Goal: Task Accomplishment & Management: Complete application form

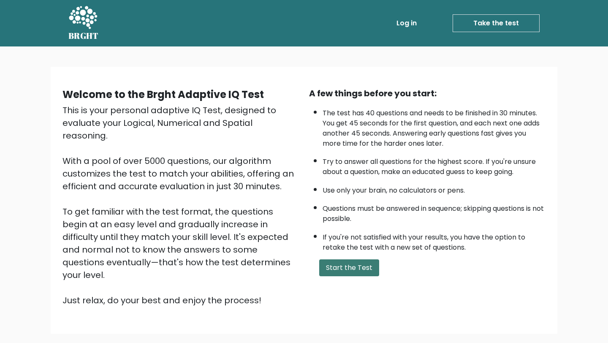
click at [360, 273] on button "Start the Test" at bounding box center [349, 267] width 60 height 17
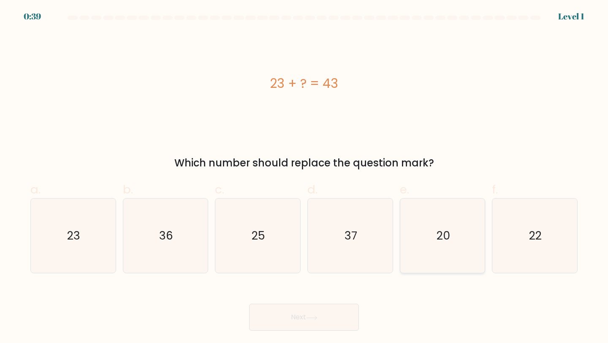
click at [445, 233] on text "20" at bounding box center [444, 236] width 14 height 16
click at [304, 177] on input "e. 20" at bounding box center [304, 173] width 0 height 5
radio input "true"
click at [317, 318] on icon at bounding box center [311, 317] width 11 height 5
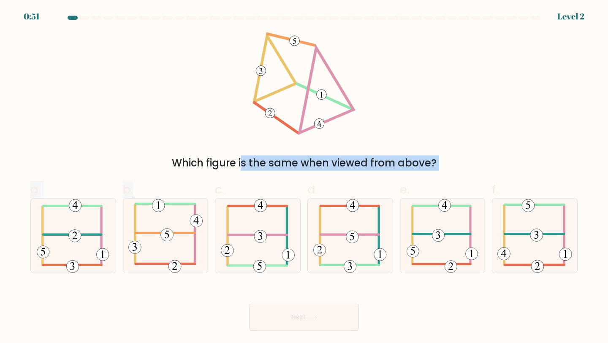
click at [152, 154] on form at bounding box center [304, 173] width 608 height 315
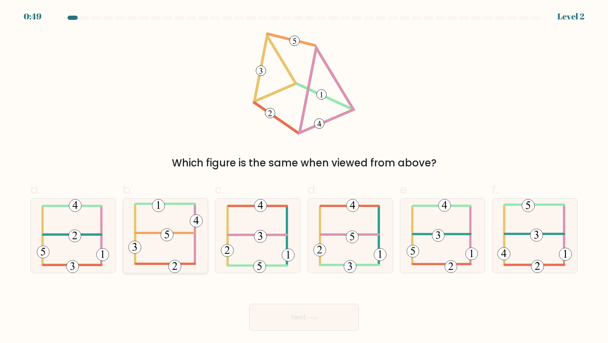
click at [157, 229] on icon at bounding box center [165, 235] width 75 height 75
click at [304, 177] on input "b." at bounding box center [304, 173] width 0 height 5
radio input "true"
click at [279, 313] on button "Next" at bounding box center [304, 317] width 110 height 27
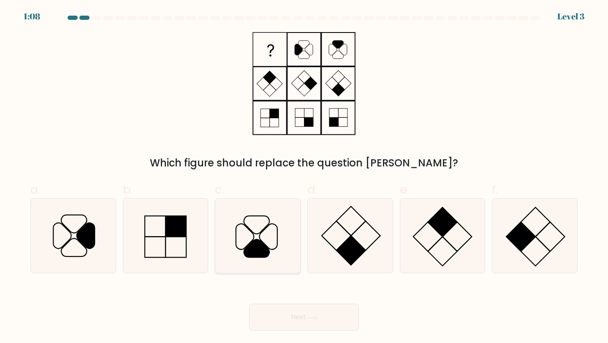
click at [256, 233] on icon at bounding box center [257, 235] width 75 height 75
click at [304, 177] on input "c." at bounding box center [304, 173] width 0 height 5
radio input "true"
click at [298, 320] on button "Next" at bounding box center [304, 317] width 110 height 27
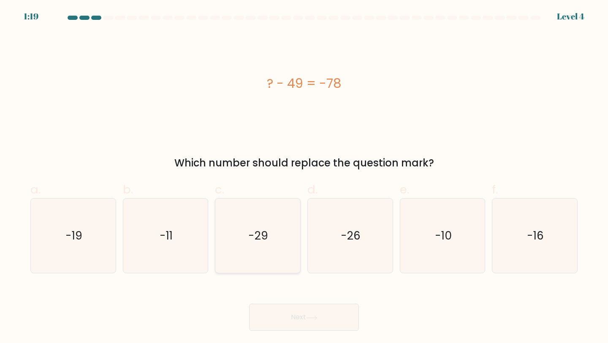
click at [262, 226] on icon "-29" at bounding box center [257, 235] width 75 height 75
click at [304, 177] on input "c. -29" at bounding box center [304, 173] width 0 height 5
radio input "true"
click at [287, 320] on button "Next" at bounding box center [304, 317] width 110 height 27
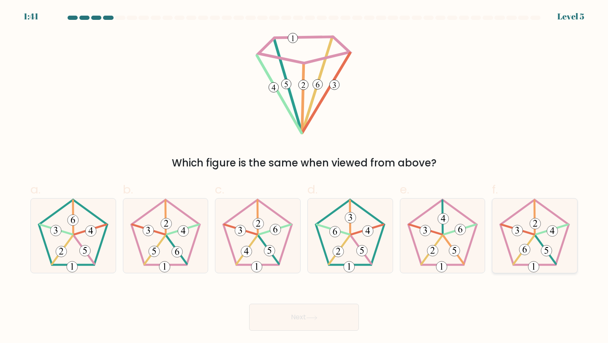
click at [547, 231] on 287 at bounding box center [552, 230] width 11 height 11
click at [304, 177] on input "f." at bounding box center [304, 173] width 0 height 5
radio input "true"
click at [293, 317] on button "Next" at bounding box center [304, 317] width 110 height 27
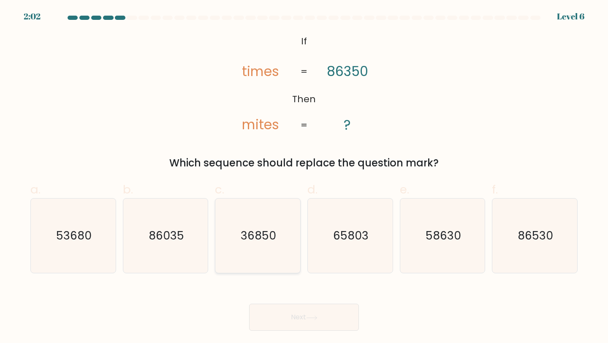
click at [259, 236] on text "36850" at bounding box center [258, 236] width 35 height 16
click at [304, 177] on input "c. 36850" at bounding box center [304, 173] width 0 height 5
radio input "true"
click at [300, 314] on button "Next" at bounding box center [304, 317] width 110 height 27
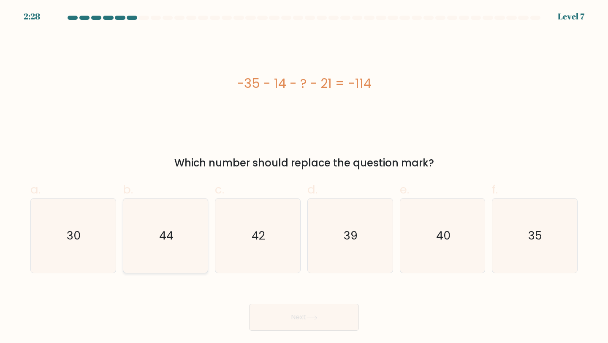
click at [159, 239] on icon "44" at bounding box center [165, 235] width 75 height 75
click at [304, 177] on input "b. 44" at bounding box center [304, 173] width 0 height 5
radio input "true"
click at [293, 320] on button "Next" at bounding box center [304, 317] width 110 height 27
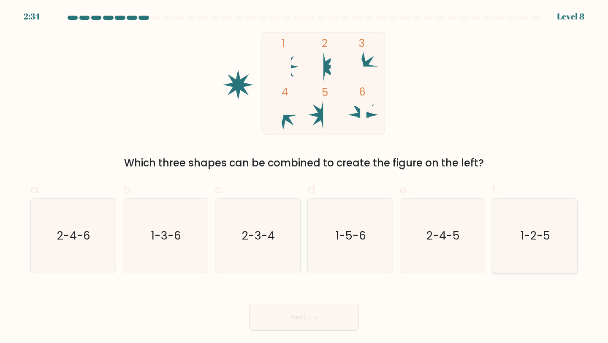
click at [528, 231] on text "1-2-5" at bounding box center [536, 236] width 30 height 16
click at [304, 177] on input "f. 1-2-5" at bounding box center [304, 173] width 0 height 5
radio input "true"
click at [283, 309] on button "Next" at bounding box center [304, 317] width 110 height 27
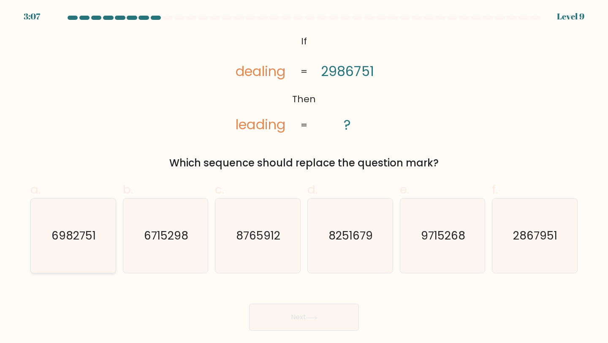
click at [79, 237] on text "6982751" at bounding box center [74, 236] width 44 height 16
click at [304, 177] on input "a. 6982751" at bounding box center [304, 173] width 0 height 5
radio input "true"
click at [277, 312] on button "Next" at bounding box center [304, 317] width 110 height 27
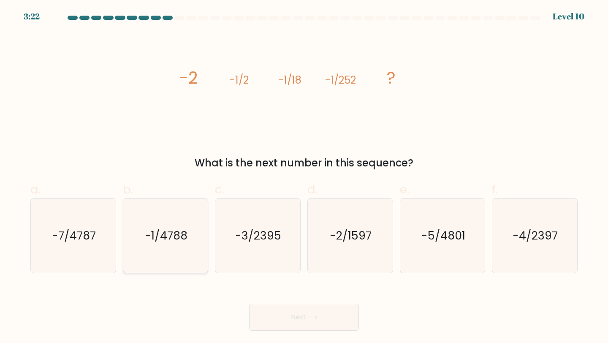
click at [163, 239] on text "-1/4788" at bounding box center [166, 236] width 43 height 16
click at [304, 177] on input "b. -1/4788" at bounding box center [304, 173] width 0 height 5
radio input "true"
click at [285, 316] on button "Next" at bounding box center [304, 317] width 110 height 27
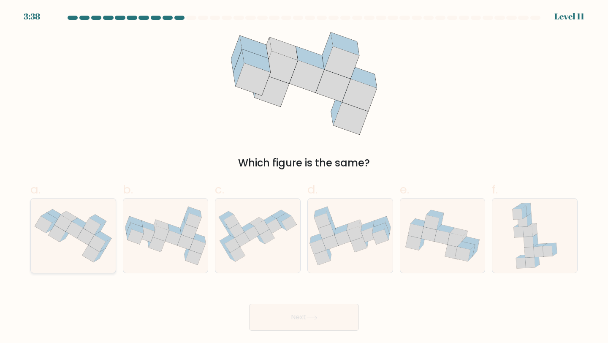
click at [81, 228] on icon at bounding box center [74, 229] width 17 height 17
click at [304, 177] on input "a." at bounding box center [304, 173] width 0 height 5
radio input "true"
click at [282, 313] on button "Next" at bounding box center [304, 317] width 110 height 27
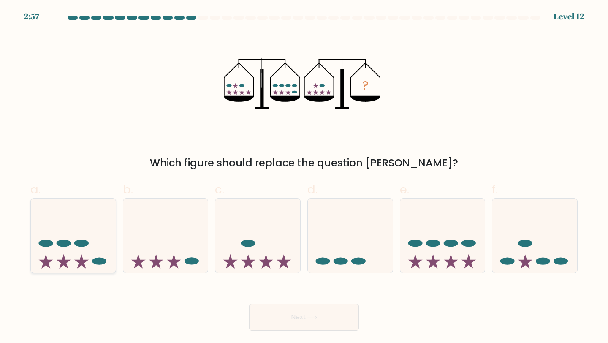
click at [67, 258] on icon at bounding box center [73, 236] width 85 height 70
click at [304, 177] on input "a." at bounding box center [304, 173] width 0 height 5
radio input "true"
click at [289, 313] on button "Next" at bounding box center [304, 317] width 110 height 27
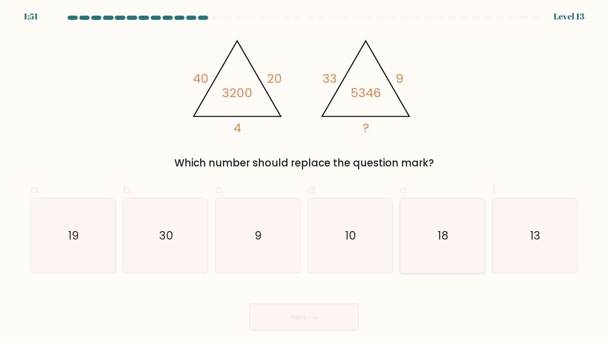
click at [445, 238] on text "18" at bounding box center [443, 236] width 11 height 16
click at [304, 177] on input "e. 18" at bounding box center [304, 173] width 0 height 5
radio input "true"
click at [302, 309] on button "Next" at bounding box center [304, 317] width 110 height 27
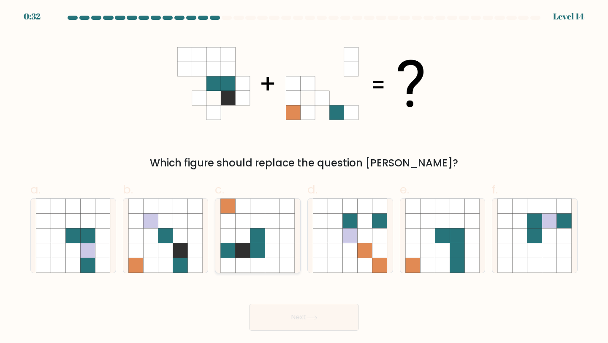
click at [227, 249] on icon at bounding box center [228, 250] width 15 height 15
click at [304, 177] on input "c." at bounding box center [304, 173] width 0 height 5
radio input "true"
click at [280, 325] on button "Next" at bounding box center [304, 317] width 110 height 27
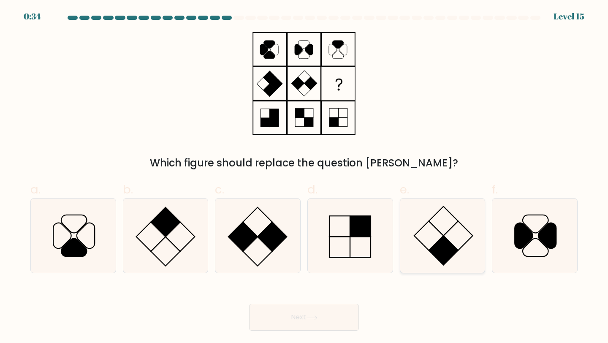
click at [443, 247] on rect at bounding box center [443, 250] width 29 height 29
click at [304, 177] on input "e." at bounding box center [304, 173] width 0 height 5
radio input "true"
click at [292, 318] on button "Next" at bounding box center [304, 317] width 110 height 27
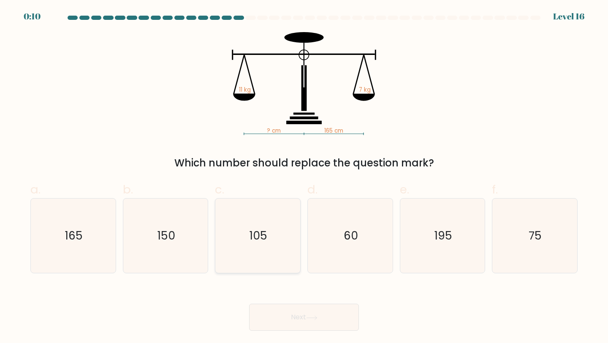
click at [263, 234] on text "105" at bounding box center [259, 236] width 18 height 16
click at [304, 177] on input "c. 105" at bounding box center [304, 173] width 0 height 5
radio input "true"
click at [320, 321] on button "Next" at bounding box center [304, 317] width 110 height 27
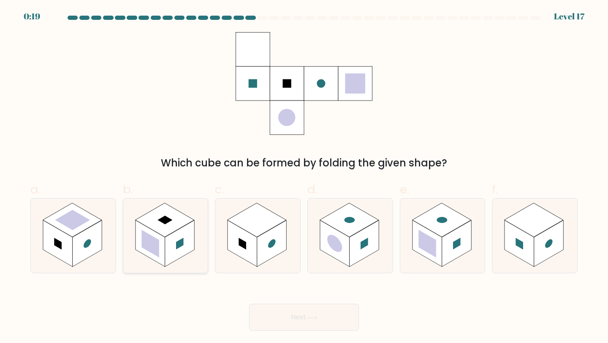
click at [166, 251] on rect at bounding box center [180, 243] width 30 height 46
click at [304, 177] on input "b." at bounding box center [304, 173] width 0 height 5
radio input "true"
click at [314, 318] on icon at bounding box center [311, 317] width 11 height 5
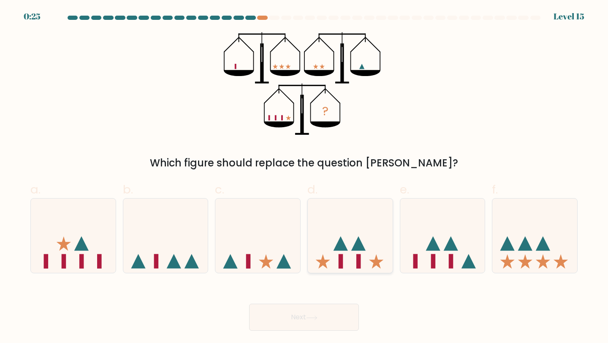
click at [350, 260] on icon at bounding box center [350, 236] width 85 height 70
click at [304, 177] on input "d." at bounding box center [304, 173] width 0 height 5
radio input "true"
click at [294, 320] on button "Next" at bounding box center [304, 317] width 110 height 27
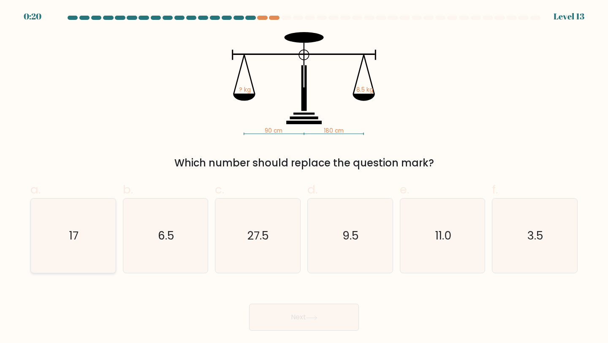
click at [73, 234] on text "17" at bounding box center [73, 236] width 9 height 16
click at [304, 177] on input "a. 17" at bounding box center [304, 173] width 0 height 5
radio input "true"
click at [271, 325] on button "Next" at bounding box center [304, 317] width 110 height 27
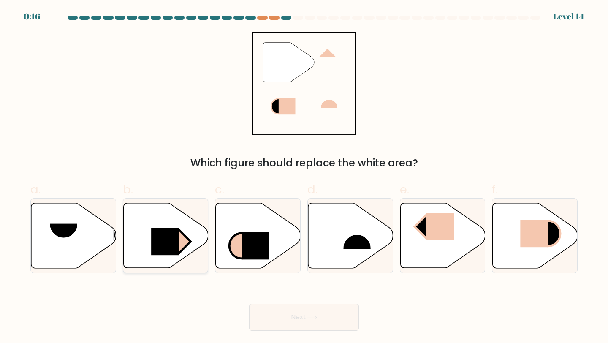
click at [172, 231] on rect at bounding box center [165, 241] width 28 height 27
click at [304, 177] on input "b." at bounding box center [304, 173] width 0 height 5
radio input "true"
click at [267, 311] on button "Next" at bounding box center [304, 317] width 110 height 27
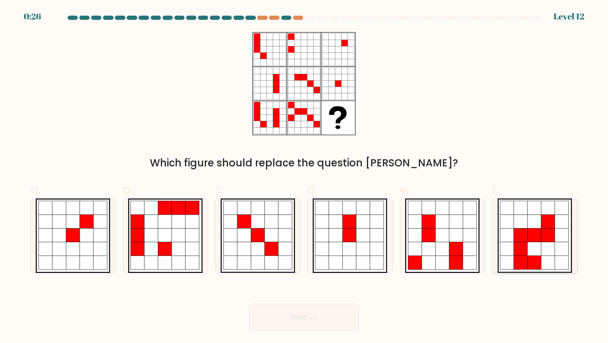
click at [532, 212] on icon at bounding box center [534, 208] width 14 height 14
click at [304, 177] on input "f." at bounding box center [304, 173] width 0 height 5
radio input "true"
click at [300, 313] on button "Next" at bounding box center [304, 317] width 110 height 27
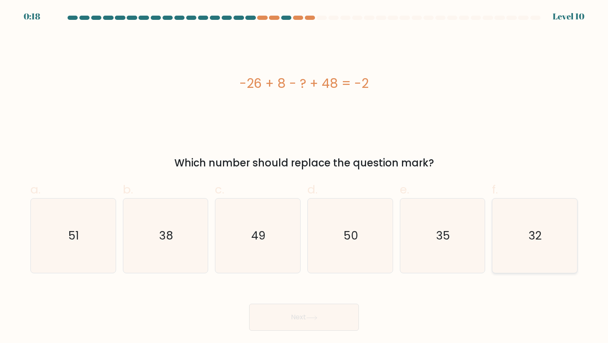
click at [530, 235] on text "32" at bounding box center [535, 236] width 13 height 16
click at [304, 177] on input "f. 32" at bounding box center [304, 173] width 0 height 5
radio input "true"
click at [300, 321] on button "Next" at bounding box center [304, 317] width 110 height 27
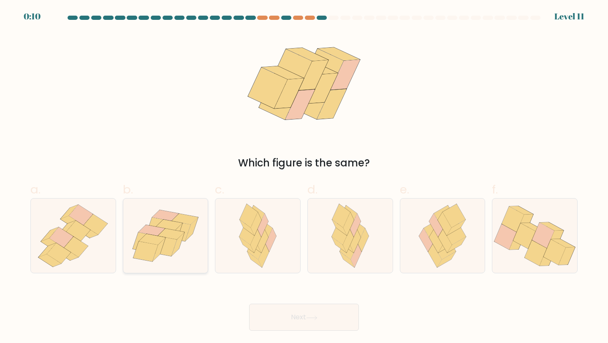
click at [189, 234] on icon at bounding box center [191, 229] width 13 height 24
click at [304, 177] on input "b." at bounding box center [304, 173] width 0 height 5
radio input "true"
click at [279, 311] on button "Next" at bounding box center [304, 317] width 110 height 27
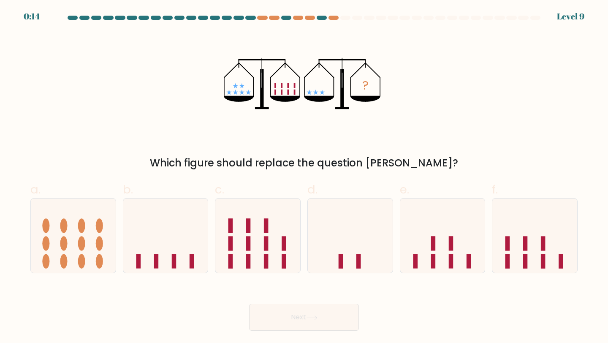
click at [445, 274] on form at bounding box center [304, 173] width 608 height 315
click at [444, 261] on icon at bounding box center [442, 236] width 85 height 70
click at [304, 177] on input "e." at bounding box center [304, 173] width 0 height 5
radio input "true"
click at [345, 311] on button "Next" at bounding box center [304, 317] width 110 height 27
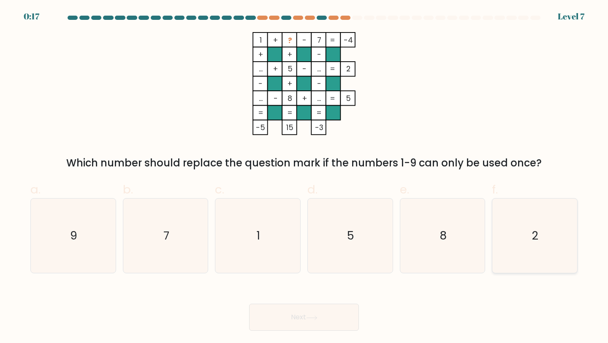
click at [530, 239] on icon "2" at bounding box center [534, 235] width 75 height 75
click at [304, 177] on input "f. 2" at bounding box center [304, 173] width 0 height 5
radio input "true"
click at [283, 328] on button "Next" at bounding box center [304, 317] width 110 height 27
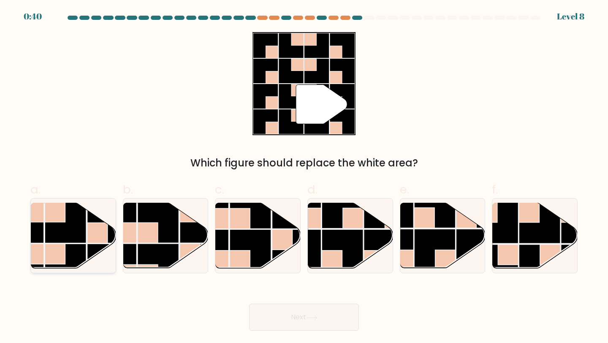
click at [67, 225] on rect at bounding box center [65, 221] width 41 height 41
click at [304, 177] on input "a." at bounding box center [304, 173] width 0 height 5
radio input "true"
click at [277, 312] on button "Next" at bounding box center [304, 317] width 110 height 27
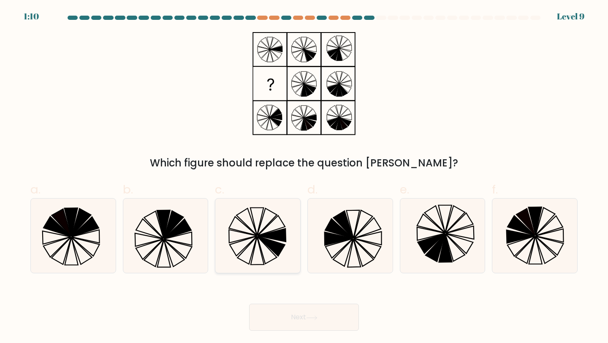
click at [255, 238] on icon at bounding box center [243, 246] width 27 height 20
click at [304, 177] on input "c." at bounding box center [304, 173] width 0 height 5
radio input "true"
click at [299, 318] on button "Next" at bounding box center [304, 317] width 110 height 27
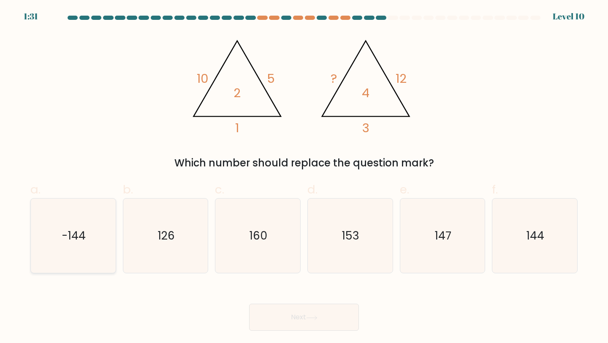
click at [67, 238] on text "-144" at bounding box center [74, 236] width 24 height 16
click at [304, 177] on input "a. -144" at bounding box center [304, 173] width 0 height 5
radio input "true"
click at [540, 235] on text "144" at bounding box center [535, 236] width 18 height 16
click at [304, 177] on input "f. 144" at bounding box center [304, 173] width 0 height 5
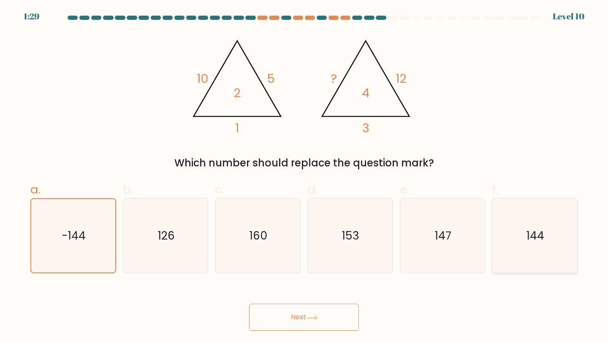
radio input "true"
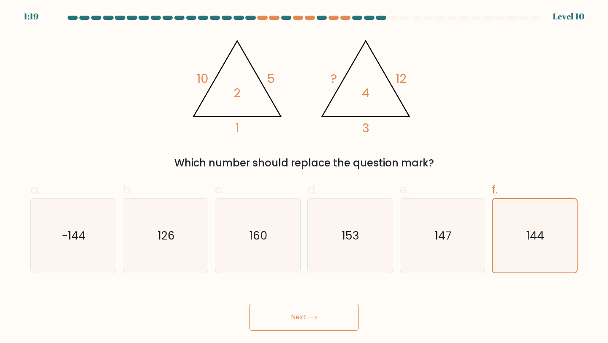
click at [277, 310] on button "Next" at bounding box center [304, 317] width 110 height 27
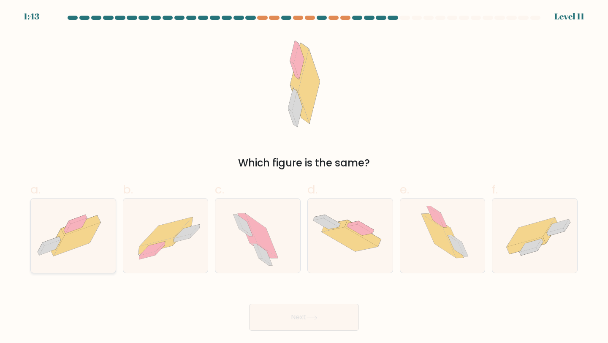
click at [68, 228] on icon at bounding box center [76, 226] width 22 height 16
click at [304, 177] on input "a." at bounding box center [304, 173] width 0 height 5
radio input "true"
click at [278, 309] on button "Next" at bounding box center [304, 317] width 110 height 27
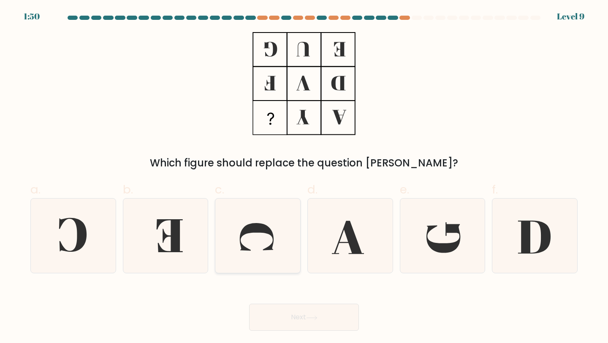
click at [252, 232] on icon at bounding box center [257, 236] width 34 height 27
click at [304, 177] on input "c." at bounding box center [304, 173] width 0 height 5
radio input "true"
click at [74, 229] on icon at bounding box center [73, 235] width 75 height 75
click at [304, 177] on input "a." at bounding box center [304, 173] width 0 height 5
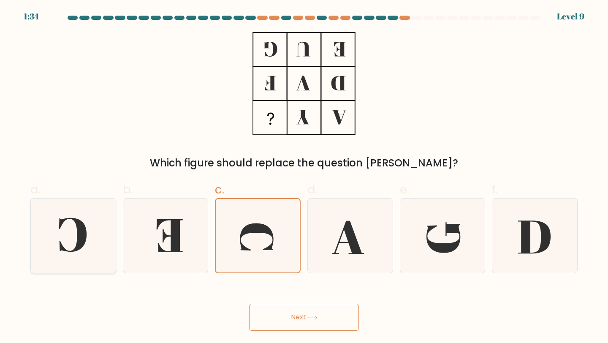
radio input "true"
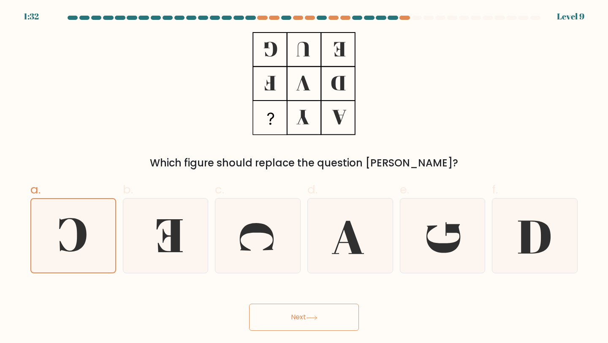
click at [274, 311] on button "Next" at bounding box center [304, 317] width 110 height 27
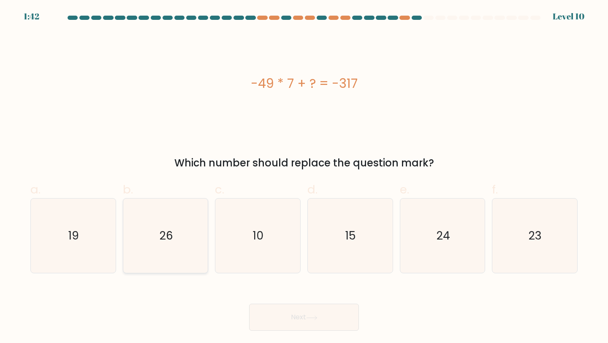
click at [168, 237] on text "26" at bounding box center [167, 236] width 14 height 16
click at [304, 177] on input "b. 26" at bounding box center [304, 173] width 0 height 5
radio input "true"
click at [290, 317] on button "Next" at bounding box center [304, 317] width 110 height 27
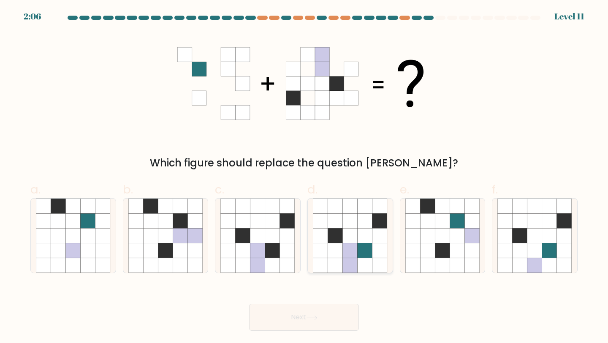
click at [356, 249] on icon at bounding box center [350, 250] width 15 height 15
click at [304, 177] on input "d." at bounding box center [304, 173] width 0 height 5
radio input "true"
click at [293, 317] on button "Next" at bounding box center [304, 317] width 110 height 27
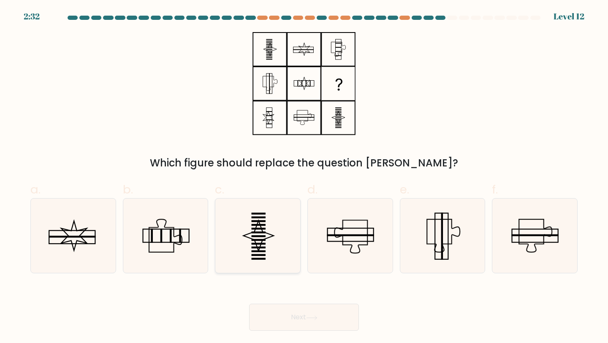
click at [252, 258] on icon at bounding box center [257, 235] width 75 height 75
click at [304, 177] on input "c." at bounding box center [304, 173] width 0 height 5
radio input "true"
click at [294, 322] on button "Next" at bounding box center [304, 317] width 110 height 27
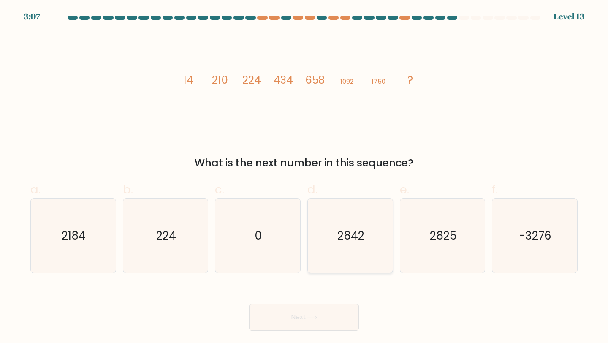
click at [347, 231] on text "2842" at bounding box center [350, 236] width 27 height 16
click at [304, 177] on input "d. 2842" at bounding box center [304, 173] width 0 height 5
radio input "true"
click at [292, 324] on button "Next" at bounding box center [304, 317] width 110 height 27
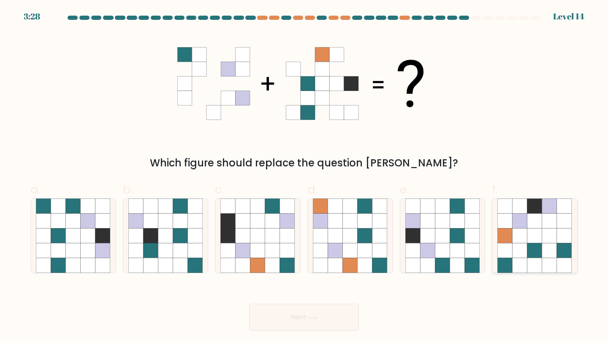
click at [533, 243] on icon at bounding box center [534, 250] width 15 height 15
click at [304, 177] on input "f." at bounding box center [304, 173] width 0 height 5
radio input "true"
click at [306, 320] on button "Next" at bounding box center [304, 317] width 110 height 27
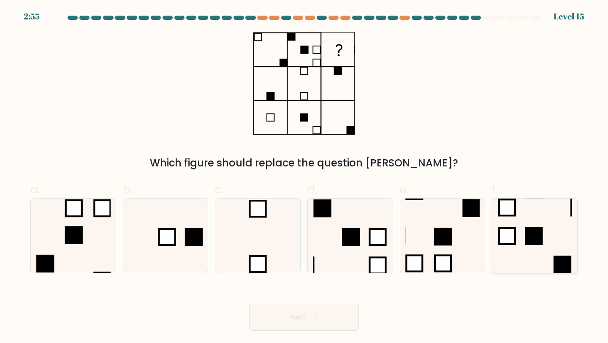
click at [534, 249] on icon at bounding box center [534, 235] width 75 height 75
click at [304, 177] on input "f." at bounding box center [304, 173] width 0 height 5
radio input "true"
click at [286, 318] on button "Next" at bounding box center [304, 317] width 110 height 27
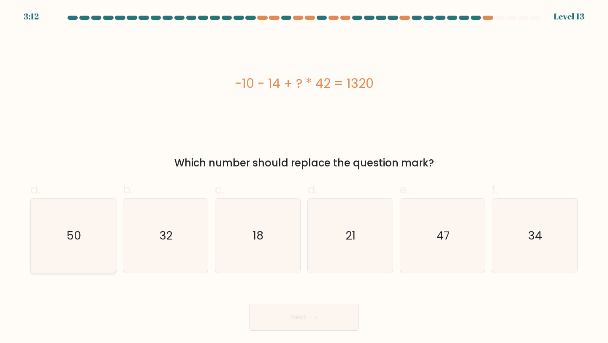
click at [73, 236] on text "50" at bounding box center [74, 236] width 14 height 16
click at [304, 177] on input "a. 50" at bounding box center [304, 173] width 0 height 5
radio input "true"
click at [307, 316] on button "Next" at bounding box center [304, 317] width 110 height 27
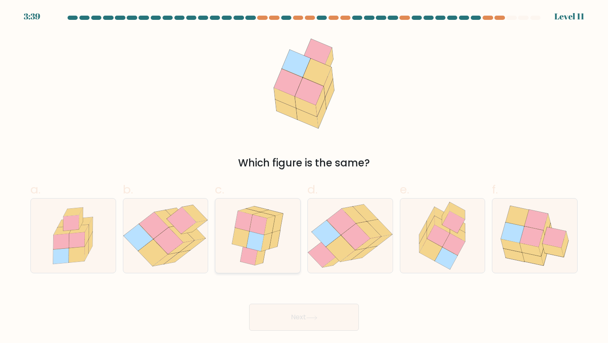
click at [261, 250] on icon at bounding box center [256, 241] width 18 height 20
click at [304, 177] on input "c." at bounding box center [304, 173] width 0 height 5
radio input "true"
click at [285, 323] on button "Next" at bounding box center [304, 317] width 110 height 27
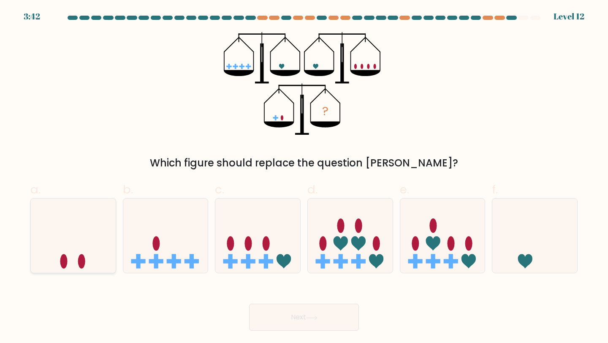
click at [77, 259] on icon at bounding box center [73, 236] width 85 height 70
click at [304, 177] on input "a." at bounding box center [304, 173] width 0 height 5
radio input "true"
click at [337, 325] on button "Next" at bounding box center [304, 317] width 110 height 27
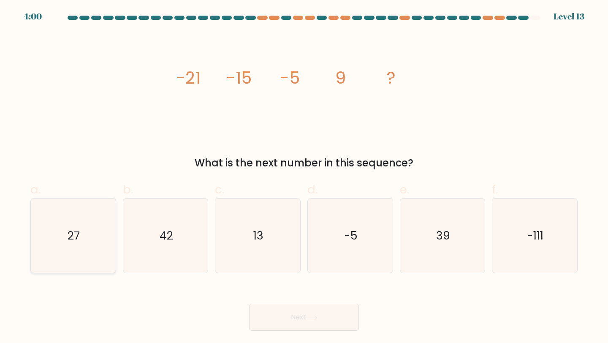
click at [81, 237] on icon "27" at bounding box center [73, 235] width 75 height 75
click at [304, 177] on input "a. 27" at bounding box center [304, 173] width 0 height 5
radio input "true"
click at [310, 323] on button "Next" at bounding box center [304, 317] width 110 height 27
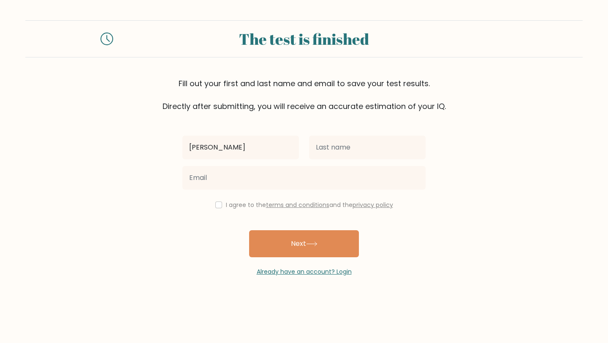
type input "[PERSON_NAME]"
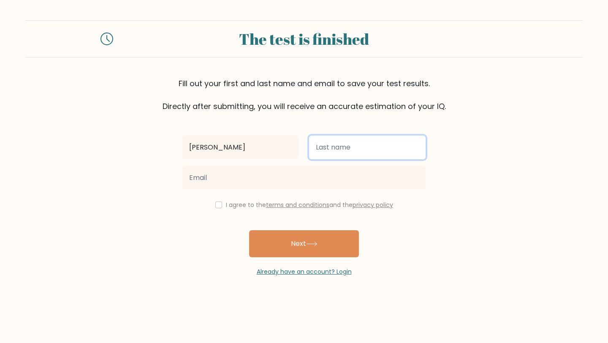
click at [378, 154] on input "text" at bounding box center [367, 148] width 117 height 24
type input "Junto"
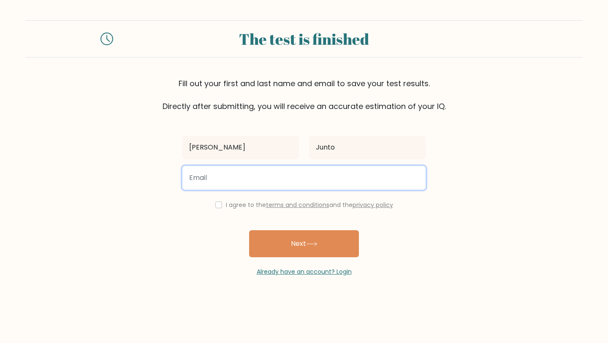
click at [255, 175] on input "email" at bounding box center [303, 178] width 243 height 24
type input "ejuntoiii@gmail.com"
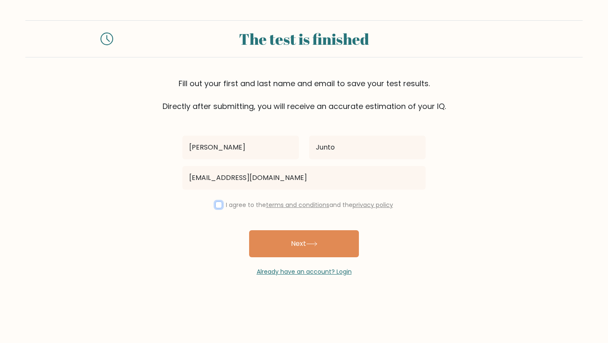
click at [219, 204] on input "checkbox" at bounding box center [218, 204] width 7 height 7
checkbox input "true"
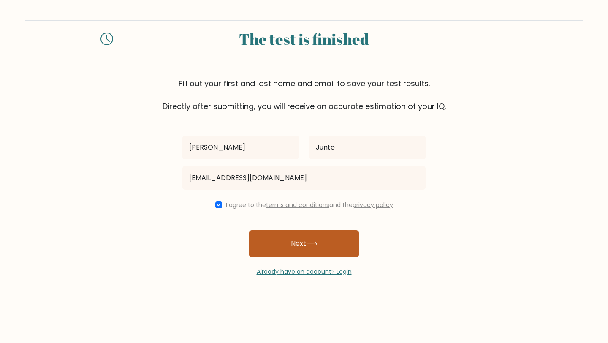
click at [321, 246] on button "Next" at bounding box center [304, 243] width 110 height 27
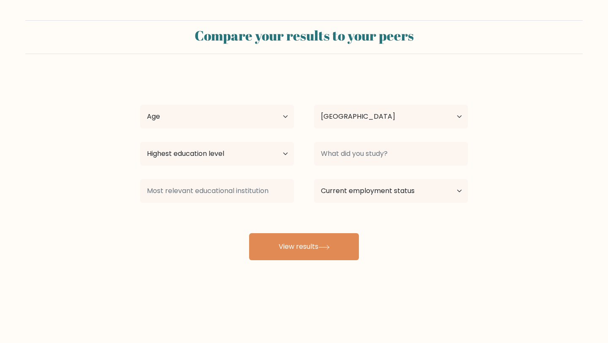
select select "PH"
click at [250, 120] on select "Age Under 18 years old 18-24 years old 25-34 years old 35-44 years old 45-54 ye…" at bounding box center [217, 117] width 154 height 24
select select "18_24"
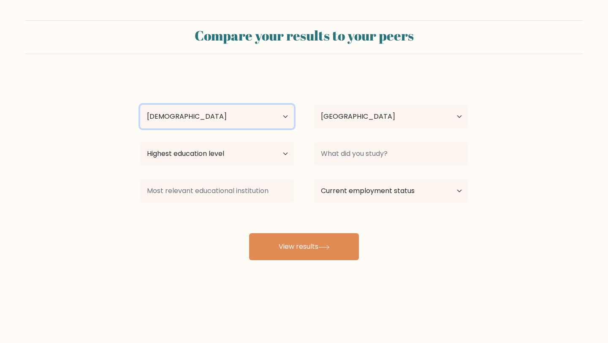
click at [140, 105] on select "Age Under 18 years old 18-24 years old 25-34 years old 35-44 years old 45-54 ye…" at bounding box center [217, 117] width 154 height 24
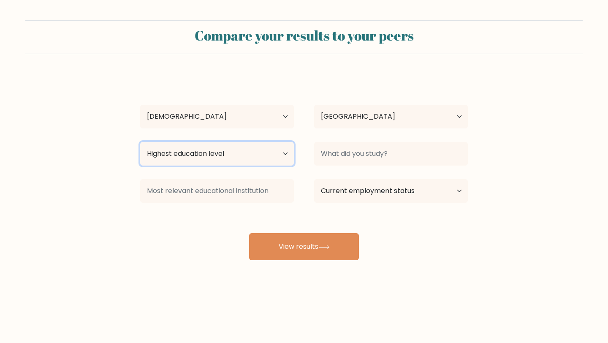
click at [246, 155] on select "Highest education level No schooling Primary Lower Secondary Upper Secondary Oc…" at bounding box center [217, 154] width 154 height 24
select select "upper_secondary"
click at [140, 142] on select "Highest education level No schooling Primary Lower Secondary Upper Secondary Oc…" at bounding box center [217, 154] width 154 height 24
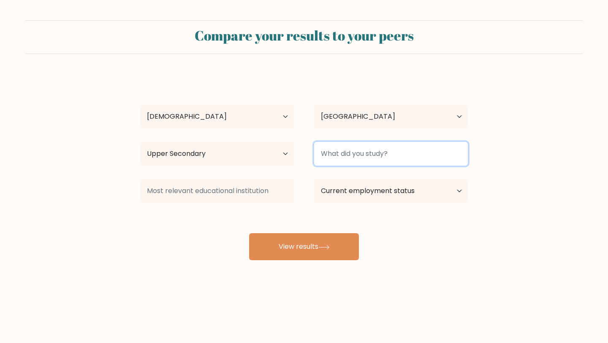
click at [356, 160] on input at bounding box center [391, 154] width 154 height 24
type input "N"
type input "b"
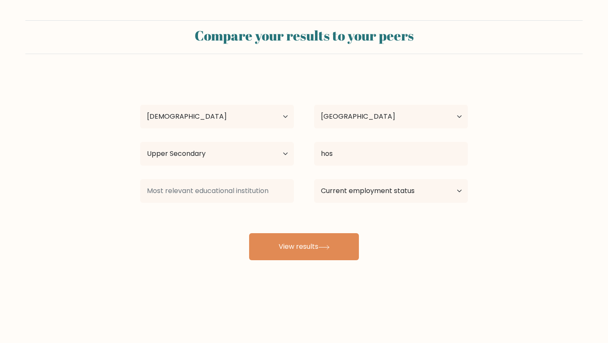
click at [384, 194] on div "Eduardo Junto Age Under 18 years old 18-24 years old 25-34 years old 35-44 year…" at bounding box center [304, 167] width 338 height 186
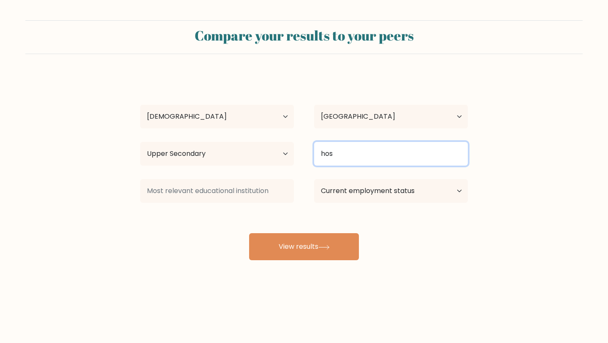
click at [363, 155] on input "hos" at bounding box center [391, 154] width 154 height 24
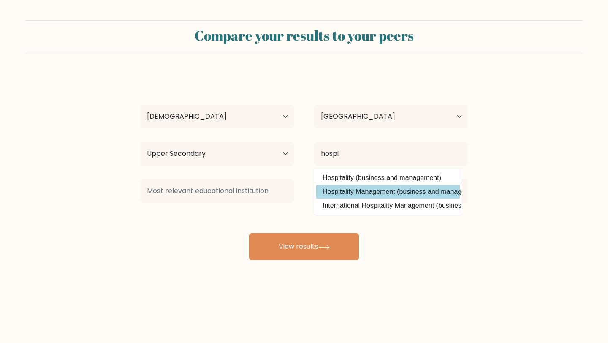
click at [383, 195] on div "Eduardo Junto Age Under 18 years old 18-24 years old 25-34 years old 35-44 year…" at bounding box center [304, 167] width 338 height 186
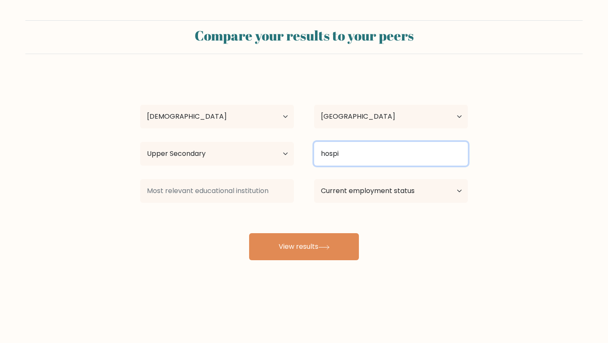
click at [368, 160] on input "hospi" at bounding box center [391, 154] width 154 height 24
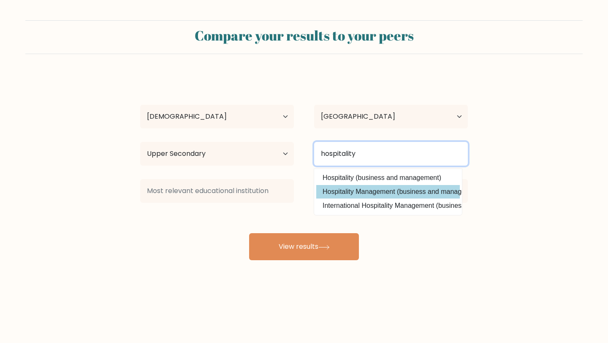
type input "hospitality"
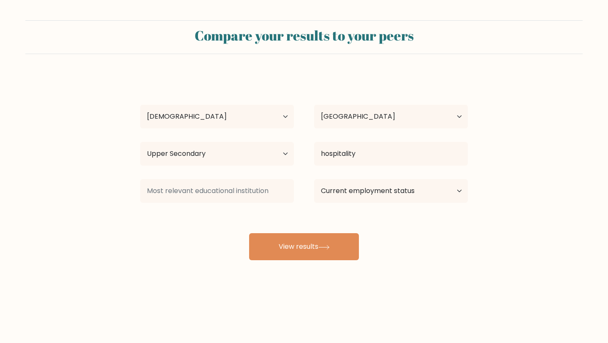
click at [385, 189] on div "Eduardo Junto Age Under 18 years old 18-24 years old 25-34 years old 35-44 year…" at bounding box center [304, 167] width 338 height 186
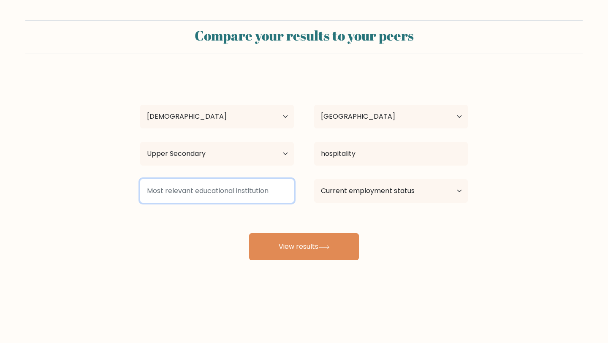
click at [252, 196] on input at bounding box center [217, 191] width 154 height 24
click at [225, 197] on input at bounding box center [217, 191] width 154 height 24
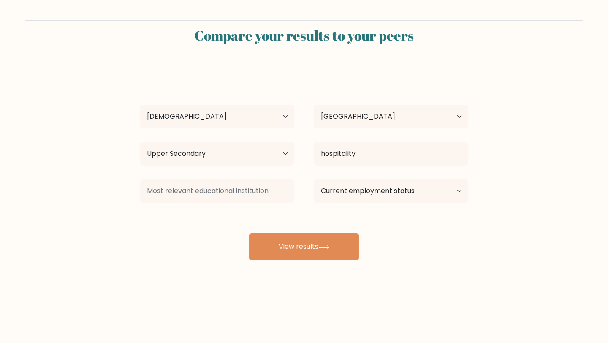
click at [186, 255] on div "Eduardo Junto Age Under 18 years old 18-24 years old 25-34 years old 35-44 year…" at bounding box center [304, 167] width 338 height 186
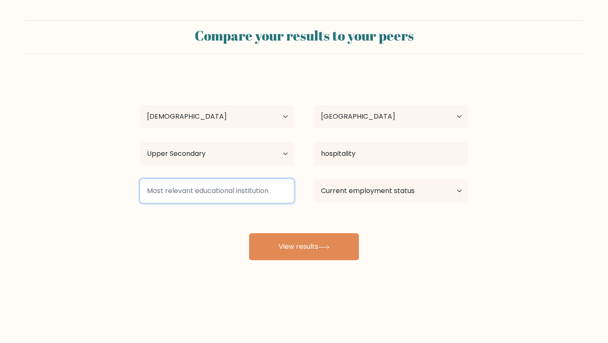
click at [202, 195] on input at bounding box center [217, 191] width 154 height 24
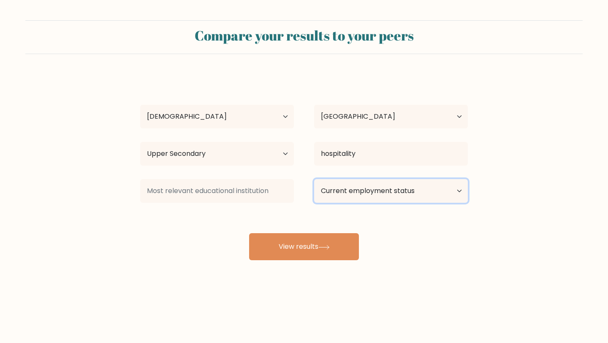
click at [442, 192] on select "Current employment status Employed Student Retired Other / prefer not to answer" at bounding box center [391, 191] width 154 height 24
click at [314, 179] on select "Current employment status Employed Student Retired Other / prefer not to answer" at bounding box center [391, 191] width 154 height 24
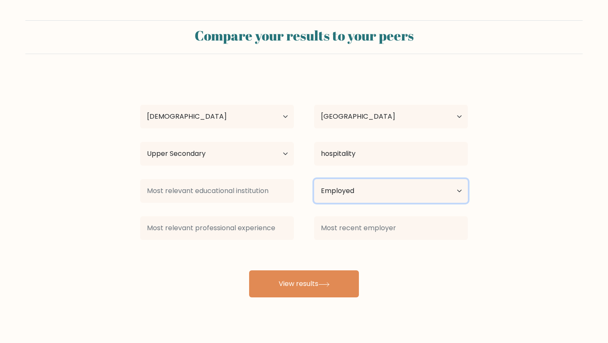
click at [359, 196] on select "Current employment status Employed Student Retired Other / prefer not to answer" at bounding box center [391, 191] width 154 height 24
select select "other"
click at [314, 179] on select "Current employment status Employed Student Retired Other / prefer not to answer" at bounding box center [391, 191] width 154 height 24
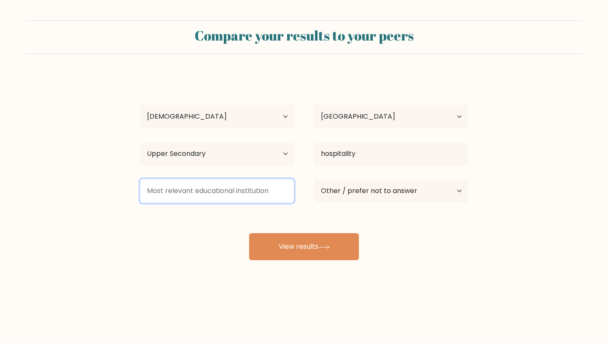
click at [235, 188] on input at bounding box center [217, 191] width 154 height 24
type input "n"
click at [238, 195] on input at bounding box center [217, 191] width 154 height 24
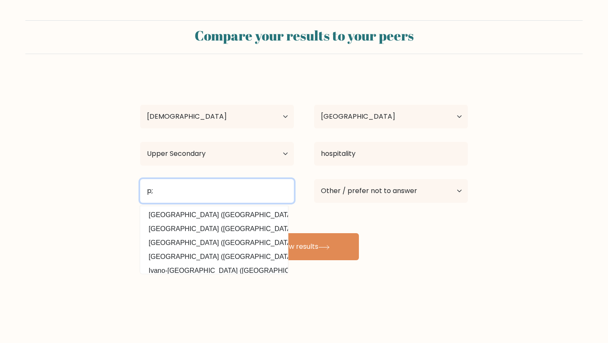
type input "p"
type input "o"
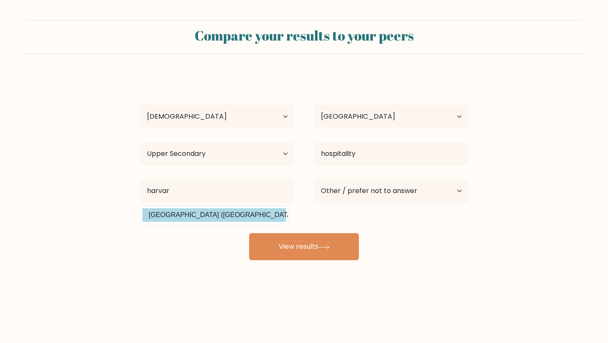
click at [204, 209] on div "Eduardo Junto Age Under 18 years old 18-24 years old 25-34 years old 35-44 year…" at bounding box center [304, 167] width 338 height 186
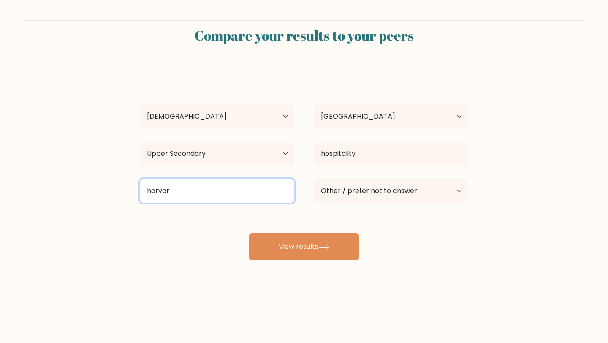
click at [197, 183] on input "harvar" at bounding box center [217, 191] width 154 height 24
click at [197, 190] on input "harvar" at bounding box center [217, 191] width 154 height 24
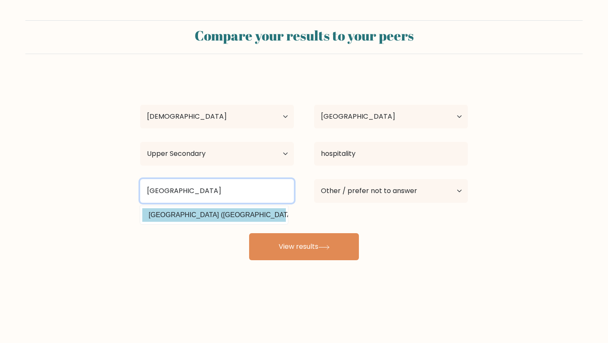
type input "harvard"
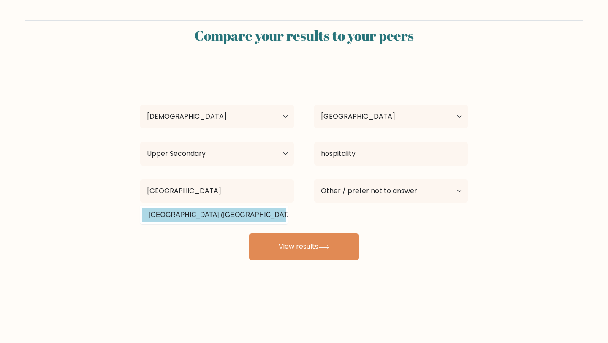
click at [242, 210] on div "Eduardo Junto Age Under 18 years old 18-24 years old 25-34 years old 35-44 year…" at bounding box center [304, 167] width 338 height 186
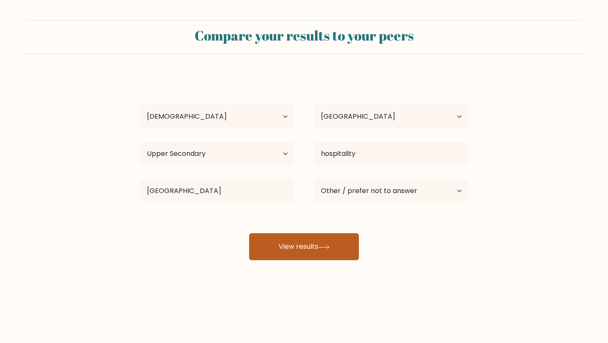
click at [292, 242] on button "View results" at bounding box center [304, 246] width 110 height 27
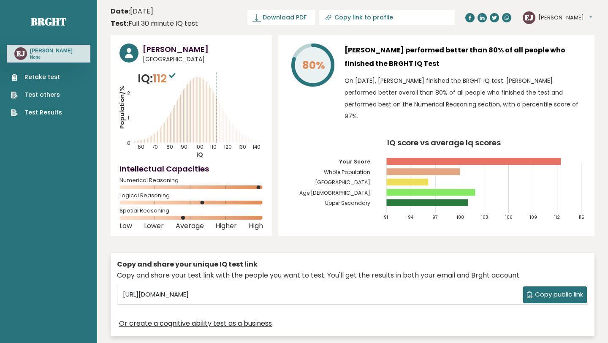
click at [338, 176] on icon "IQ score vs average Iq scores 91 94 97 100 103 106 109 112 115 Your Score Whole…" at bounding box center [436, 183] width 299 height 88
